Goal: Task Accomplishment & Management: Complete application form

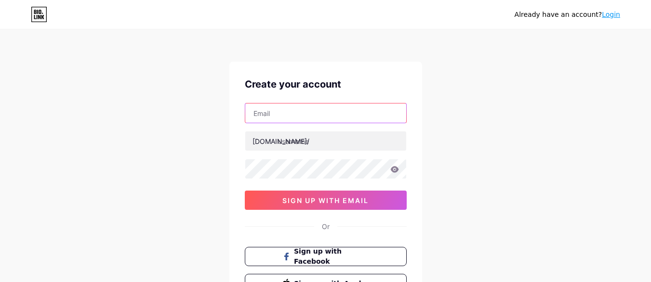
click at [304, 118] on input "text" at bounding box center [325, 113] width 161 height 19
type input "[EMAIL_ADDRESS][DOMAIN_NAME]"
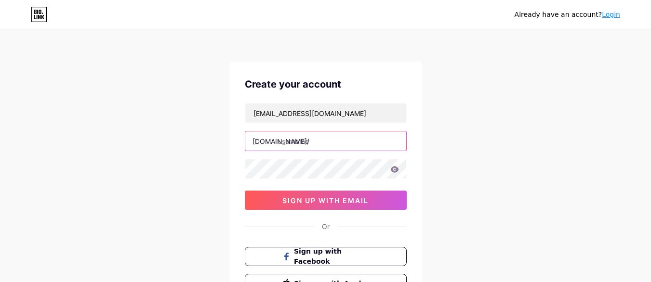
click at [312, 146] on input "text" at bounding box center [325, 141] width 161 height 19
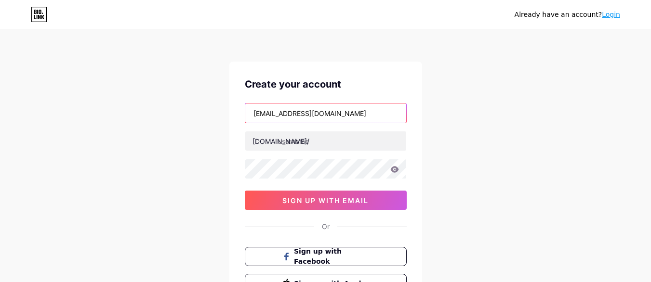
drag, startPoint x: 295, startPoint y: 112, endPoint x: 166, endPoint y: 111, distance: 128.2
click at [166, 111] on div "Already have an account? Login Create your account [EMAIL_ADDRESS][DOMAIN_NAME]…" at bounding box center [325, 184] width 651 height 369
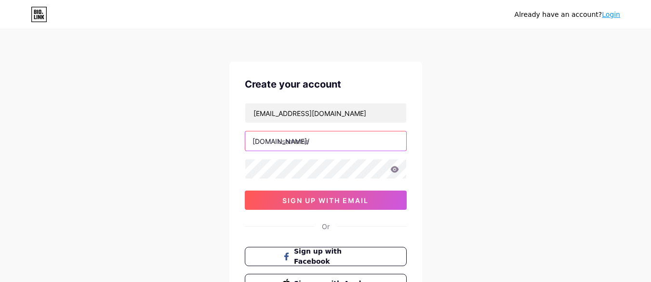
click at [286, 140] on input "text" at bounding box center [325, 141] width 161 height 19
paste input "flowrecovery"
type input "flowrecovery"
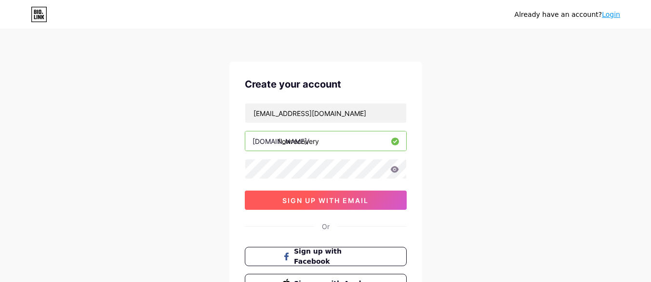
click at [337, 204] on span "sign up with email" at bounding box center [325, 201] width 86 height 8
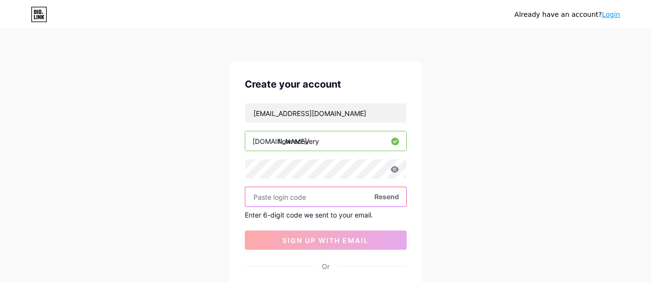
paste input "290617"
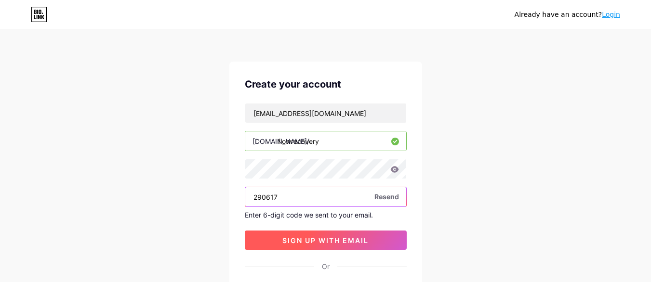
type input "290617"
click at [334, 243] on span "sign up with email" at bounding box center [325, 241] width 86 height 8
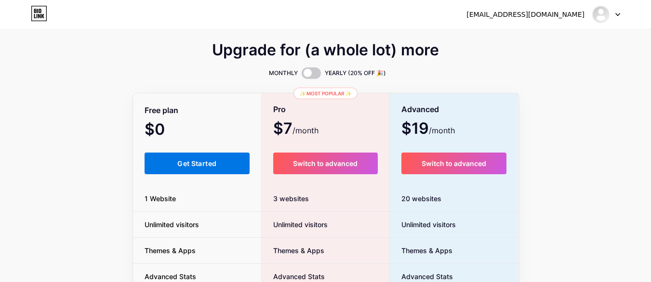
click at [192, 166] on span "Get Started" at bounding box center [196, 164] width 39 height 8
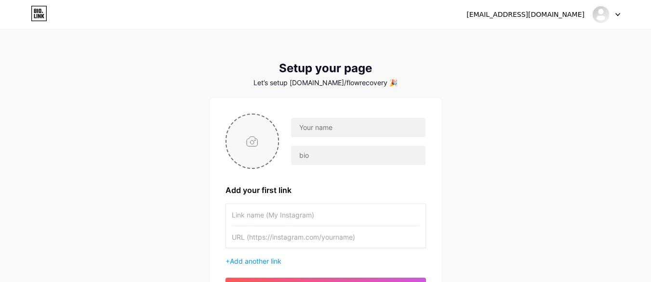
click at [265, 149] on input "file" at bounding box center [253, 142] width 52 height 54
type input "C:\fakepath\flow recovery logo .png"
click at [354, 125] on input "text" at bounding box center [358, 127] width 134 height 19
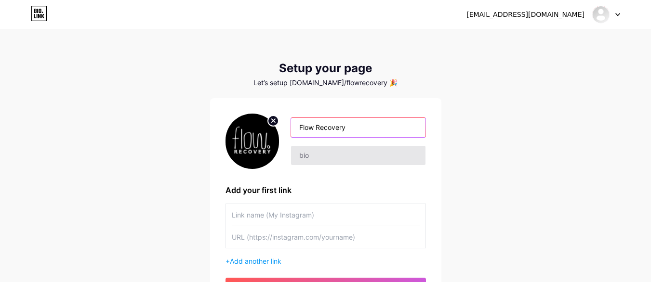
type input "Flow Recovery"
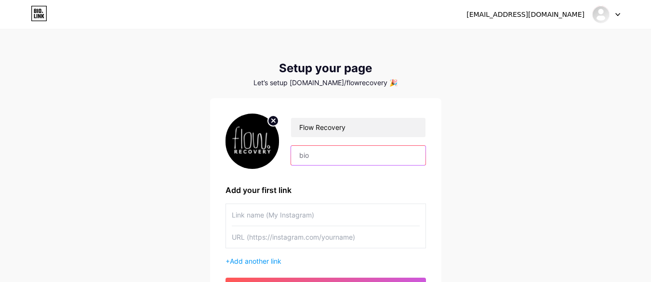
click at [357, 150] on input "text" at bounding box center [358, 155] width 134 height 19
paste input "Flow Recovery is an Australian wellness brand making cold water therapy accessi…"
drag, startPoint x: 385, startPoint y: 153, endPoint x: 456, endPoint y: 159, distance: 71.5
click at [456, 159] on div "[EMAIL_ADDRESS][DOMAIN_NAME] Dashboard Logout Setup your page Let’s setup [DOMA…" at bounding box center [325, 172] width 651 height 344
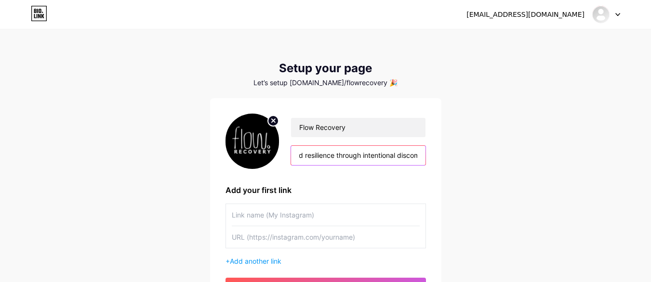
scroll to position [0, 1120]
type input "Flow Recovery is an Australian wellness brand making cold water therapy accessi…"
click at [289, 212] on input "text" at bounding box center [326, 215] width 188 height 22
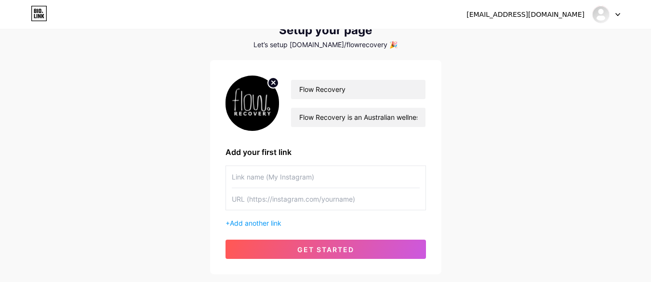
scroll to position [58, 0]
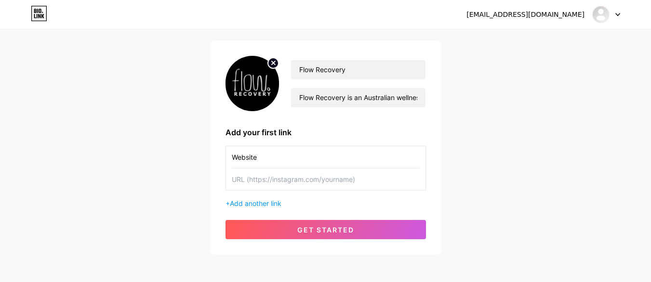
type input "Website"
click at [357, 180] on input "text" at bounding box center [326, 180] width 188 height 22
paste input "[URL][DOMAIN_NAME]"
type input "[URL][DOMAIN_NAME]"
click at [255, 204] on span "Add another link" at bounding box center [256, 204] width 52 height 8
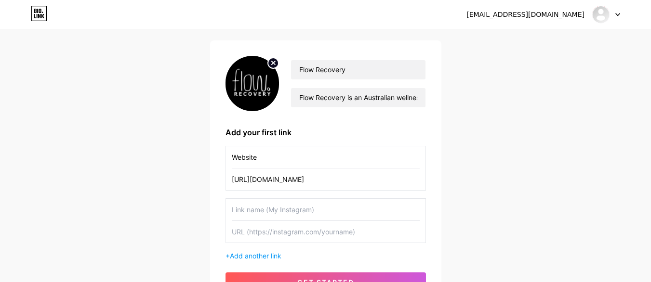
click at [292, 207] on input "text" at bounding box center [326, 210] width 188 height 22
type input "Instagram"
click at [257, 234] on input "text" at bounding box center [326, 232] width 188 height 22
paste input "[URL][DOMAIN_NAME]"
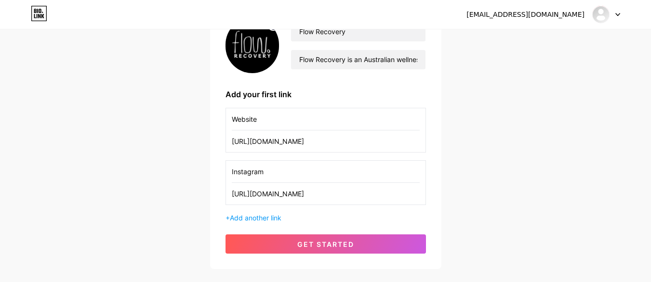
scroll to position [116, 0]
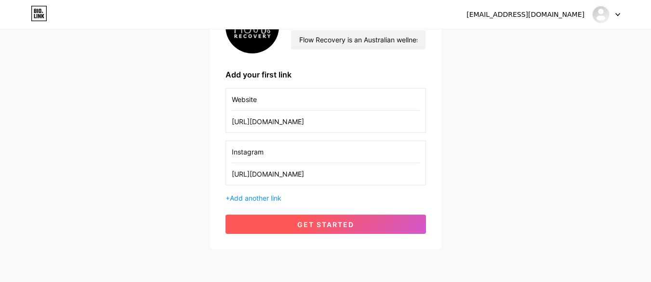
type input "[URL][DOMAIN_NAME]"
click at [332, 220] on button "get started" at bounding box center [326, 224] width 201 height 19
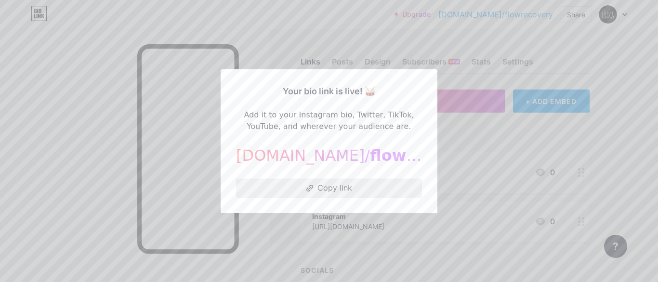
click at [318, 191] on button "Copy link" at bounding box center [329, 188] width 186 height 19
